Goal: Task Accomplishment & Management: Use online tool/utility

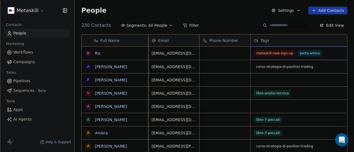
scroll to position [0, 14]
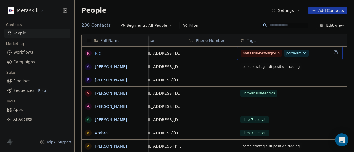
click at [97, 52] on link "Ric" at bounding box center [98, 53] width 6 height 4
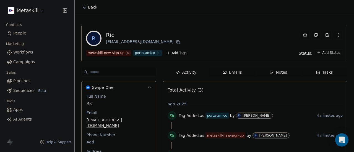
click at [175, 52] on html "Metaskill Contacts People Marketing Workflows Campaigns Sales Pipelines Sequenc…" at bounding box center [177, 76] width 354 height 152
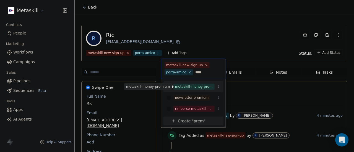
type input "****"
click at [195, 85] on div "metaskill-money-premium" at bounding box center [194, 86] width 38 height 5
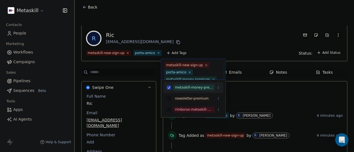
scroll to position [13, 0]
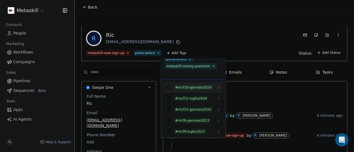
click at [202, 25] on html "Metaskill Contacts People Marketing Workflows Campaigns Sales Pipelines Sequenc…" at bounding box center [177, 76] width 354 height 152
